Goal: Information Seeking & Learning: Learn about a topic

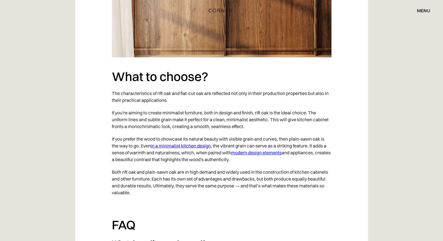
scroll to position [1735, 0]
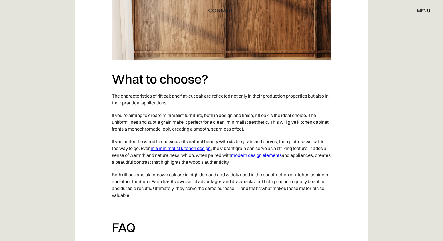
click at [195, 146] on link "in a minimalist kitchen design" at bounding box center [181, 149] width 60 height 6
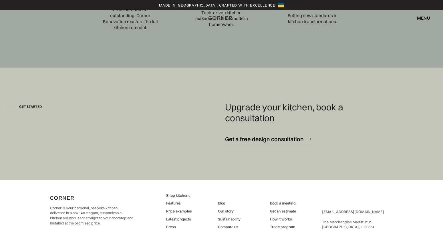
scroll to position [2001, 0]
